Goal: Task Accomplishment & Management: Manage account settings

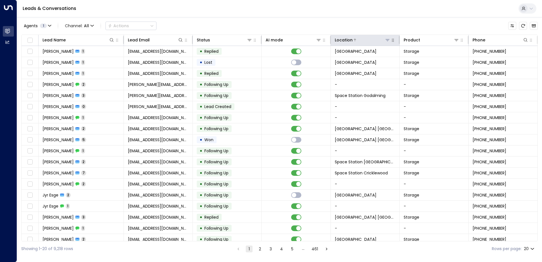
click at [386, 40] on icon at bounding box center [387, 40] width 5 height 5
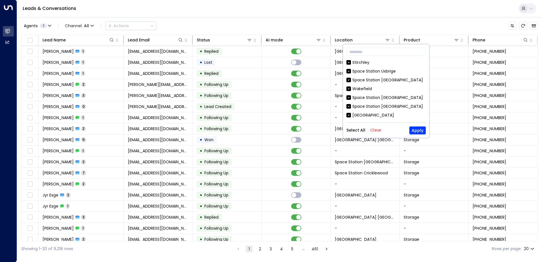
click at [378, 134] on div "Select All Clear Apply" at bounding box center [385, 130] width 79 height 8
click at [376, 129] on button "Clear" at bounding box center [375, 130] width 11 height 5
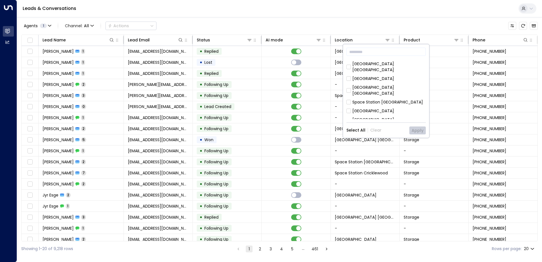
scroll to position [85, 0]
click at [392, 107] on div "[GEOGRAPHIC_DATA]" at bounding box center [373, 110] width 42 height 6
click at [414, 127] on button "Apply" at bounding box center [417, 130] width 16 height 8
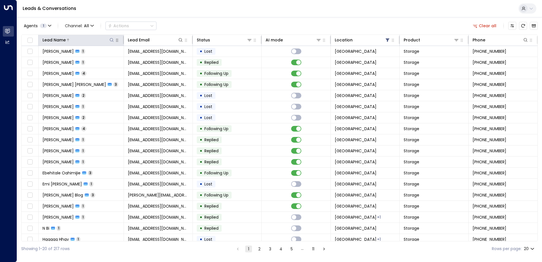
click at [111, 41] on icon at bounding box center [111, 40] width 5 height 5
type input "******"
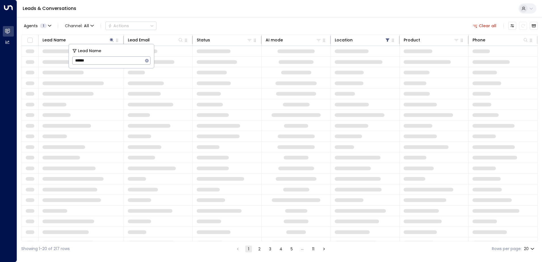
click at [179, 21] on div "Agents 1 Channel: All Actions Clear all" at bounding box center [279, 26] width 516 height 12
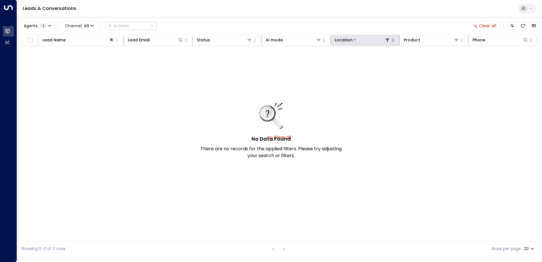
click at [389, 39] on icon at bounding box center [387, 40] width 5 height 5
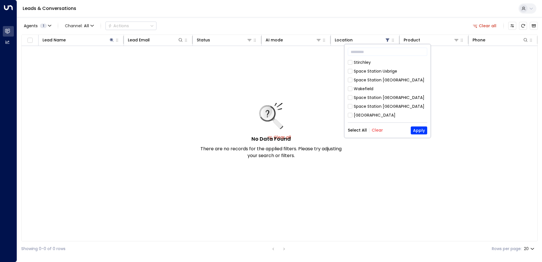
click at [374, 130] on button "Clear" at bounding box center [377, 130] width 11 height 5
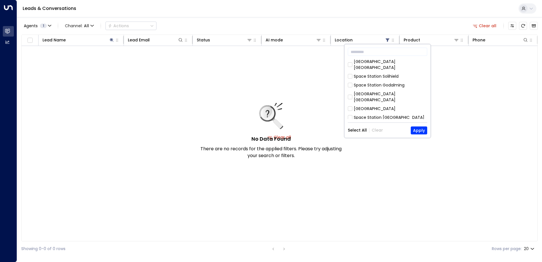
click at [387, 115] on div "Space Station [GEOGRAPHIC_DATA]" at bounding box center [389, 118] width 71 height 6
click at [420, 128] on button "Apply" at bounding box center [419, 130] width 16 height 8
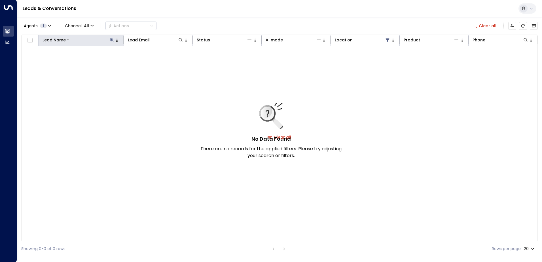
click at [112, 40] on icon at bounding box center [112, 40] width 4 height 4
click at [532, 27] on icon "Archived Leads" at bounding box center [533, 26] width 5 height 5
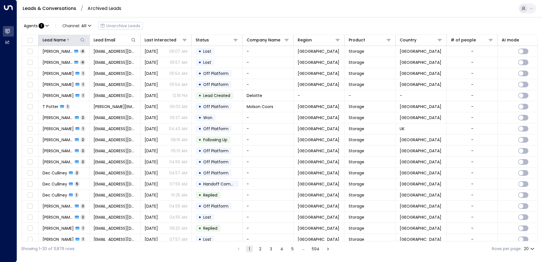
click at [82, 41] on icon at bounding box center [82, 40] width 4 height 4
type input "**********"
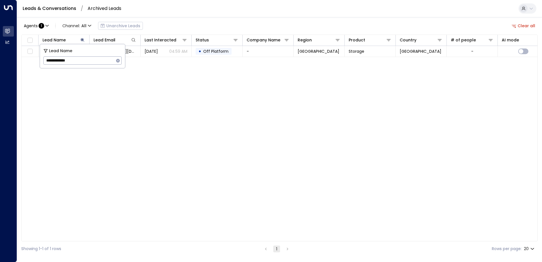
click at [166, 98] on div "Lead Name Lead Email Last Interacted Status Company Name Region Product Country…" at bounding box center [279, 138] width 516 height 207
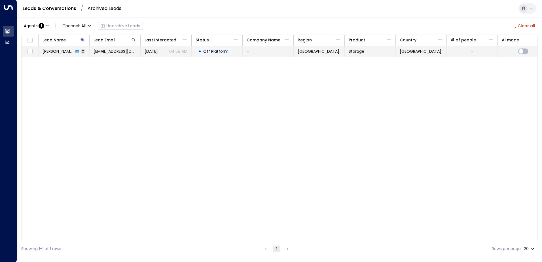
click at [273, 48] on td "-" at bounding box center [268, 51] width 51 height 11
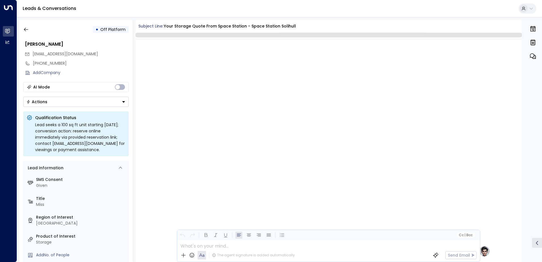
scroll to position [434, 0]
